Goal: Contribute content: Contribute content

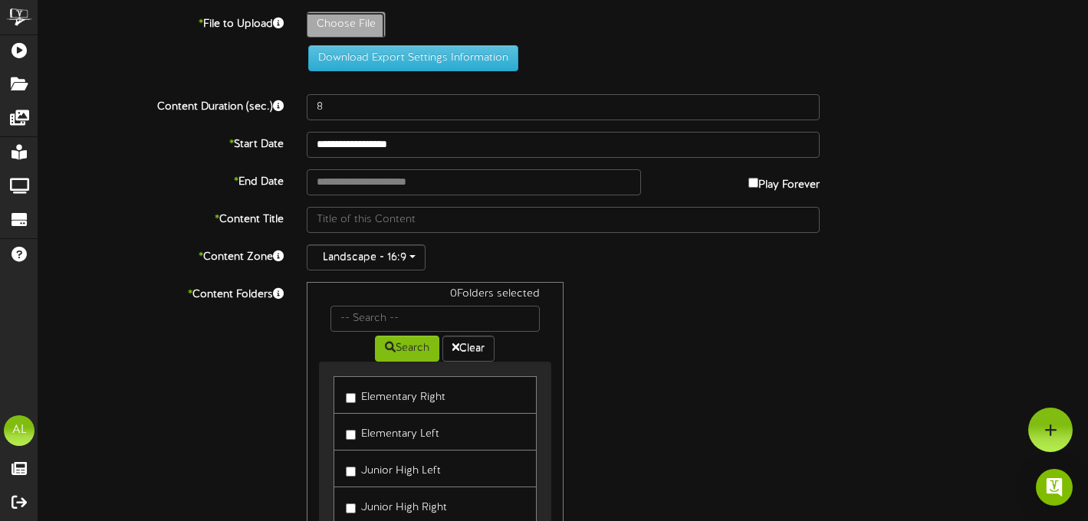
type input "**********"
type input "BlueandWhiteSimpleThankYouVideo"
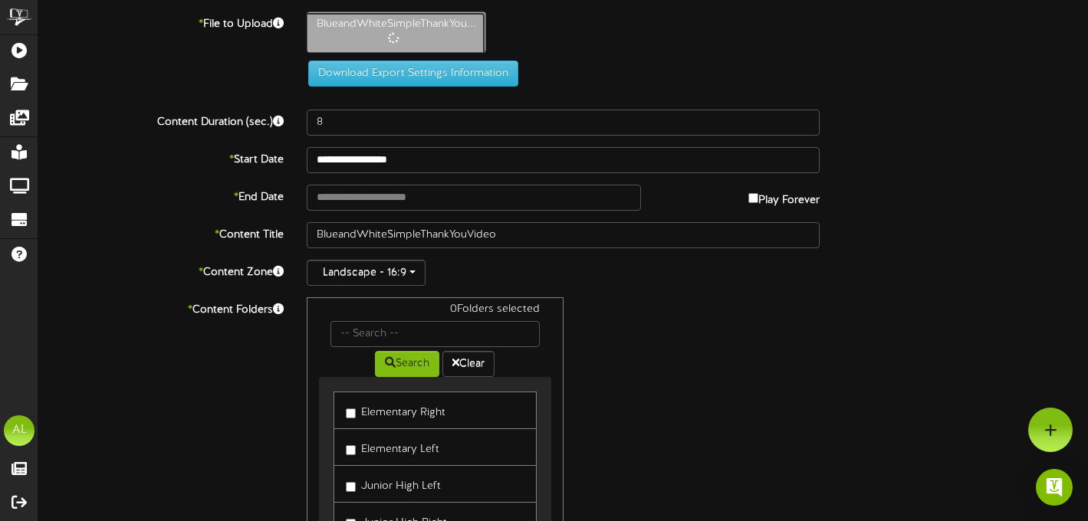
type input "19"
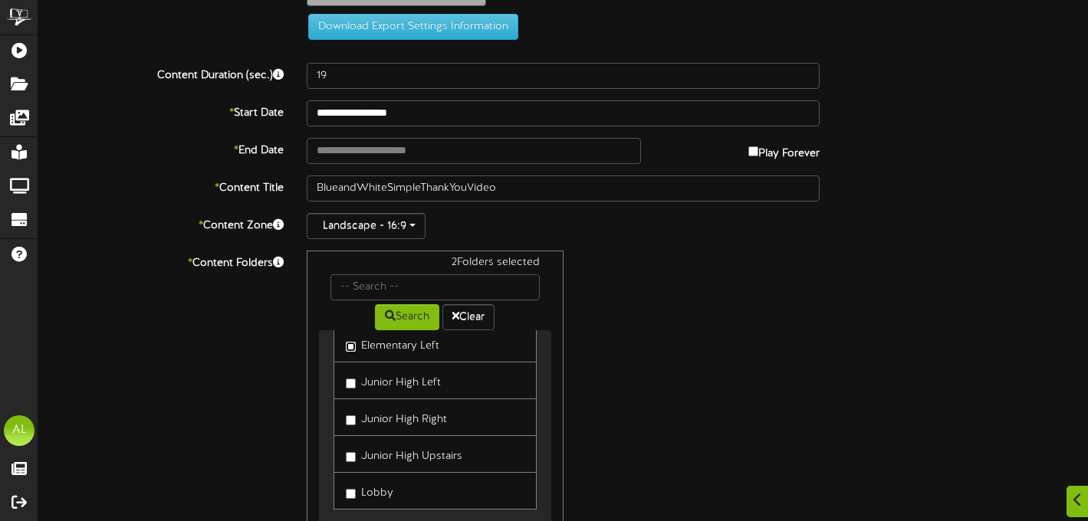
scroll to position [58, 0]
click at [347, 426] on label "Junior High Right" at bounding box center [396, 416] width 101 height 21
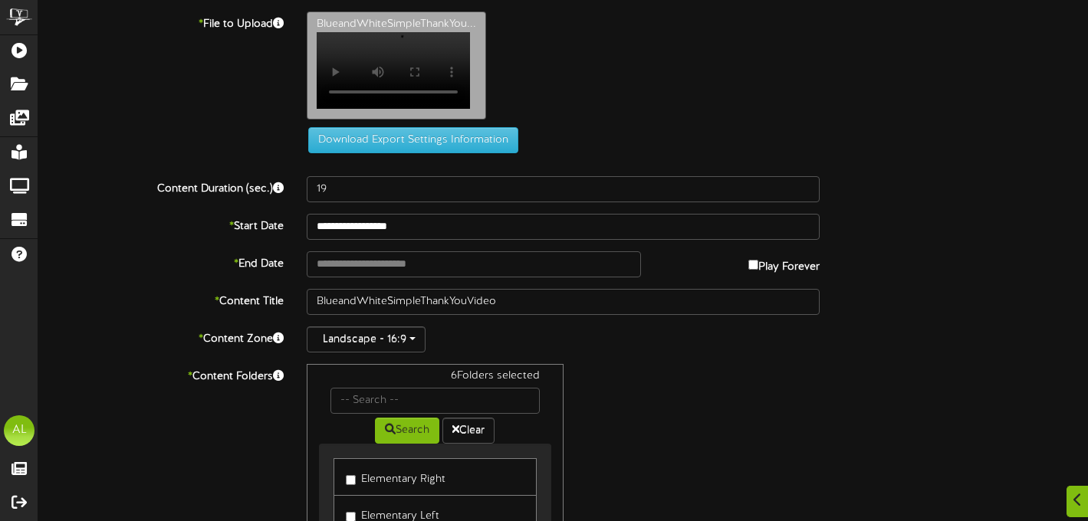
scroll to position [225, 0]
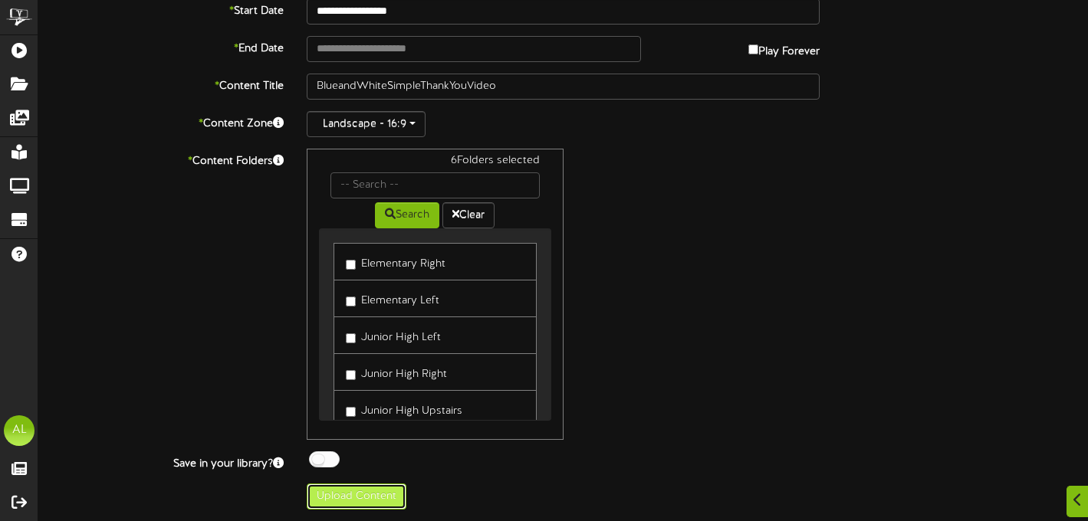
click at [385, 493] on button "Upload Content" at bounding box center [357, 497] width 100 height 26
type input "**********"
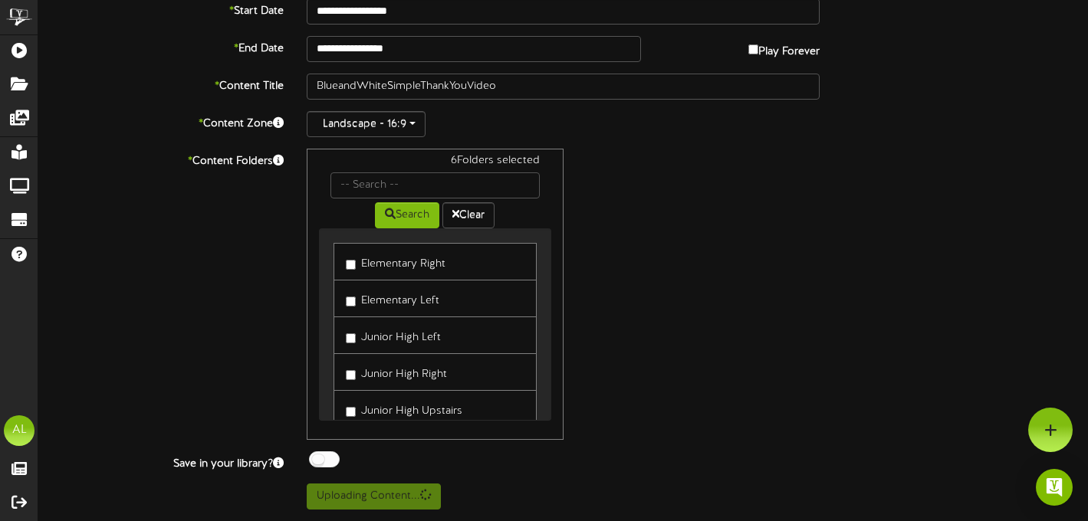
scroll to position [0, 0]
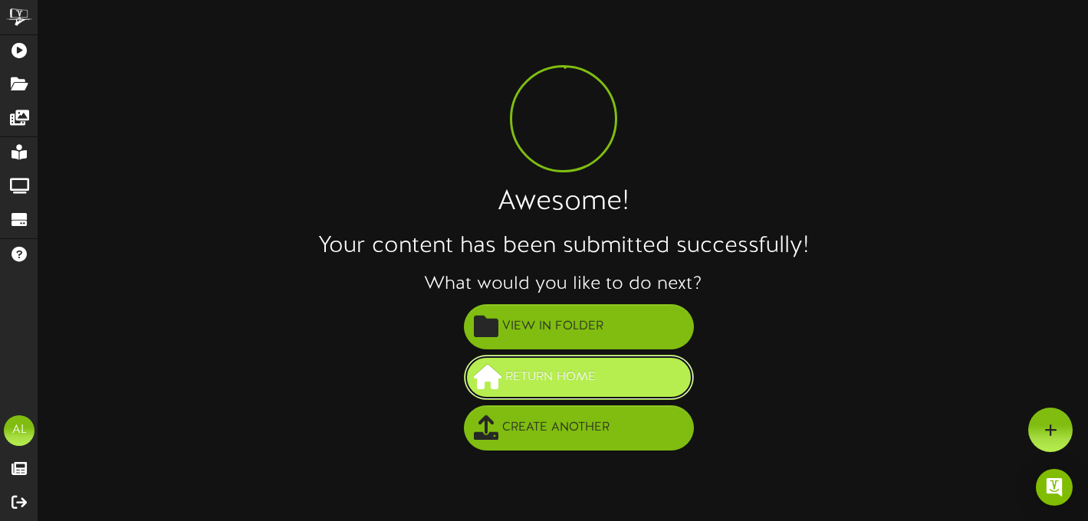
click at [626, 380] on button "Return Home" at bounding box center [579, 377] width 230 height 45
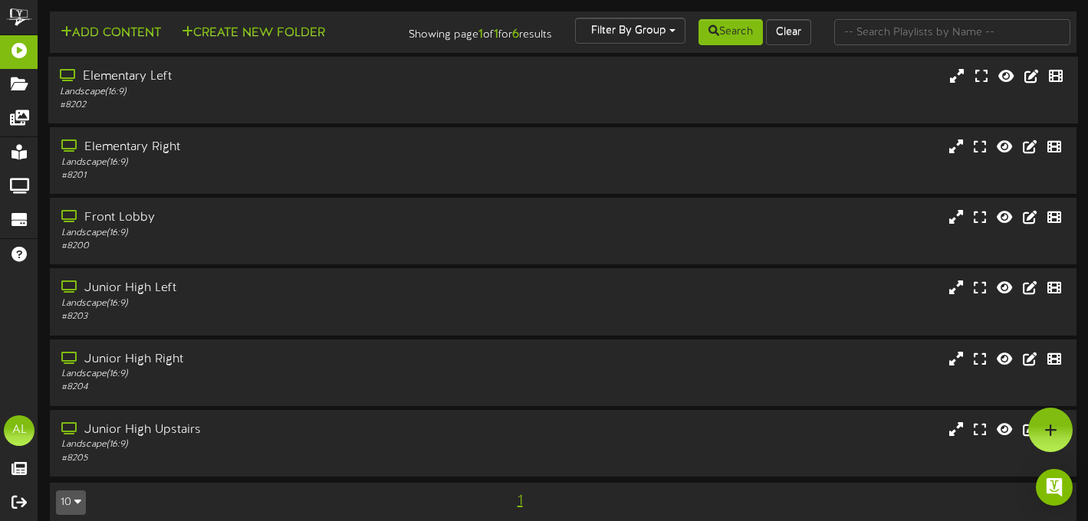
click at [620, 101] on div "Elementary Left Landscape ( 16:9 ) # 8202" at bounding box center [563, 90] width 1030 height 44
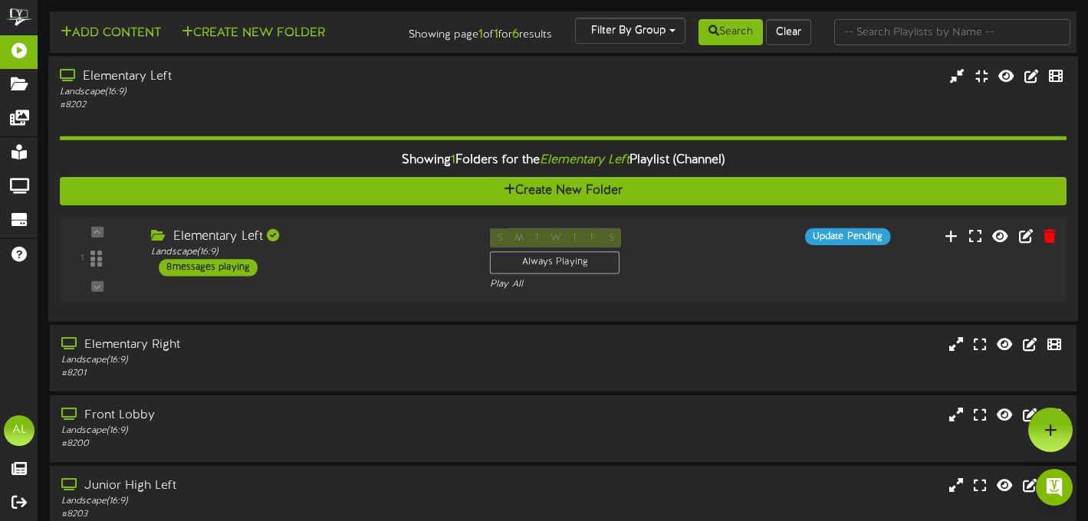
click at [376, 271] on div "Elementary Left Landscape ( 16:9 ) 8 messages playing" at bounding box center [309, 252] width 339 height 48
